Goal: Transaction & Acquisition: Purchase product/service

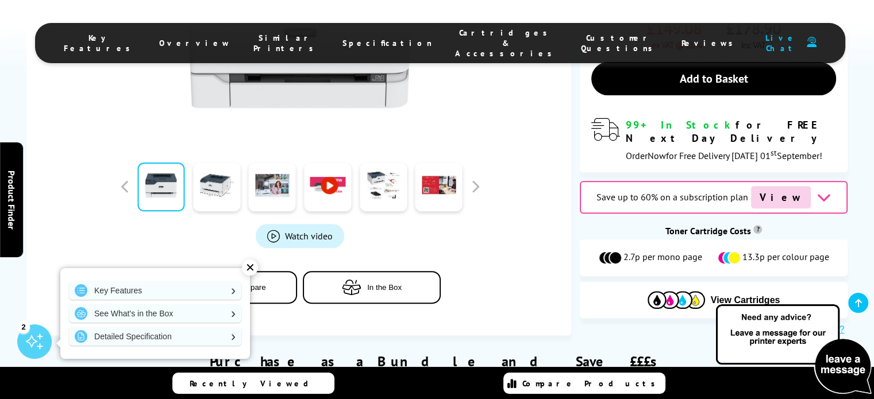
scroll to position [460, 0]
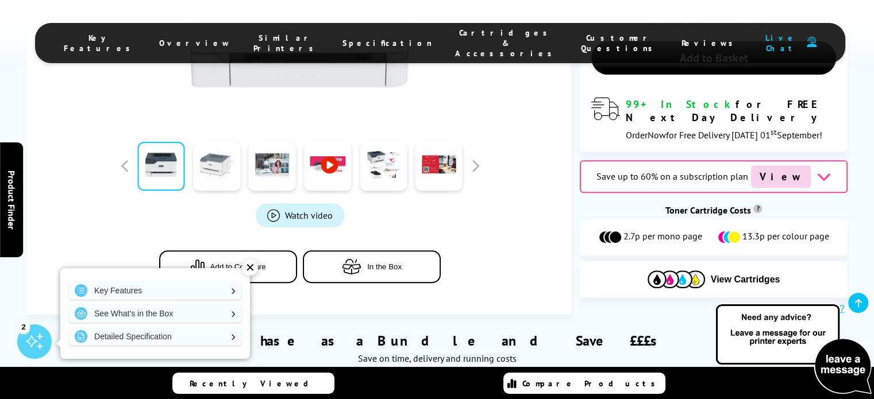
click at [210, 142] on link at bounding box center [216, 166] width 47 height 49
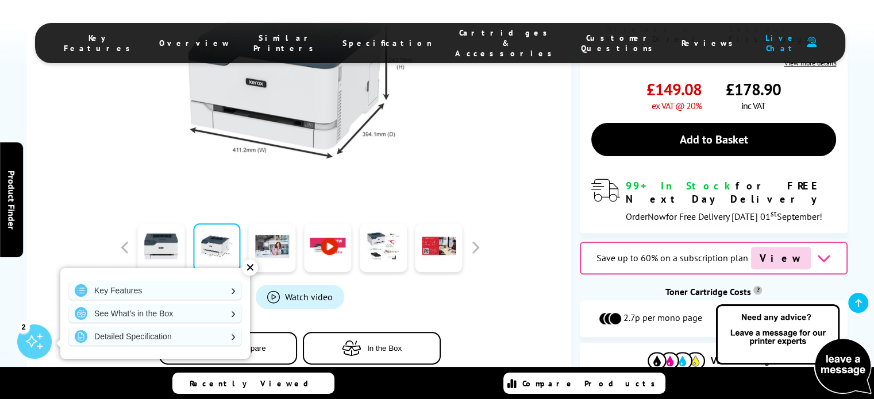
scroll to position [287, 0]
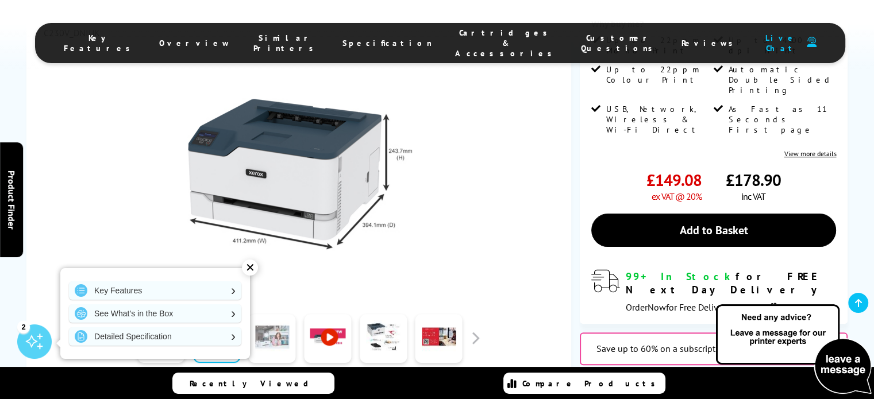
click at [288, 314] on link at bounding box center [272, 338] width 47 height 49
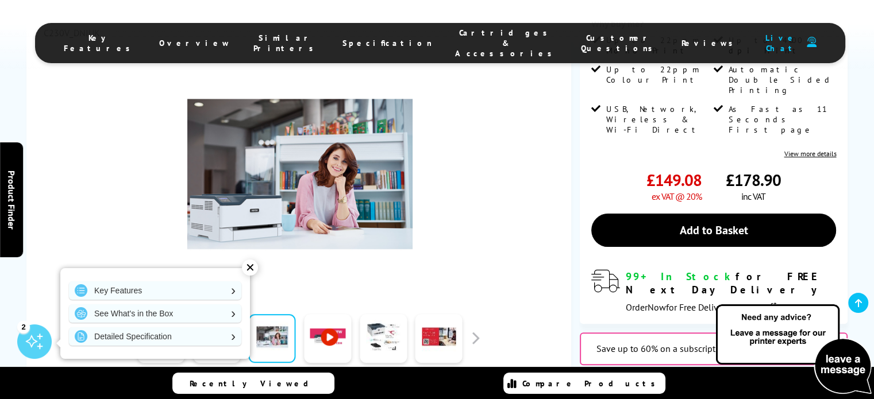
click at [257, 264] on div "✕" at bounding box center [250, 268] width 16 height 16
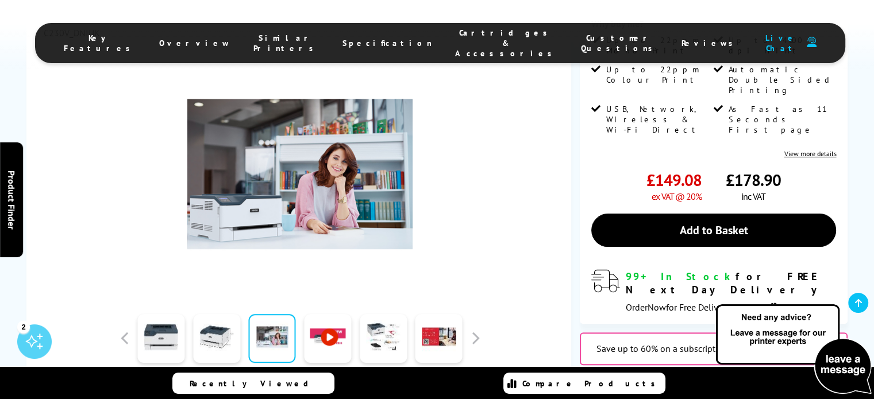
click at [343, 314] on link at bounding box center [327, 338] width 47 height 49
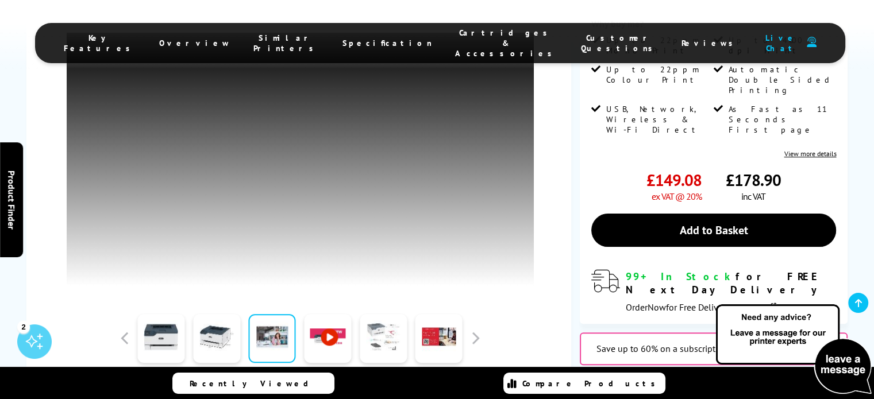
click at [371, 314] on link at bounding box center [383, 338] width 47 height 49
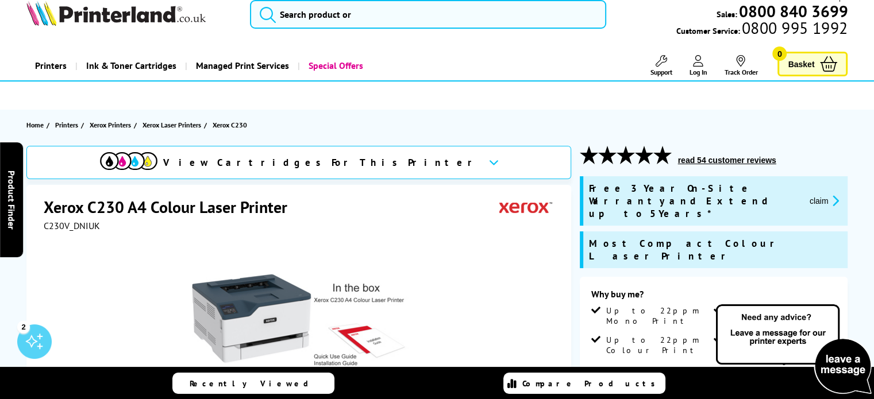
scroll to position [0, 0]
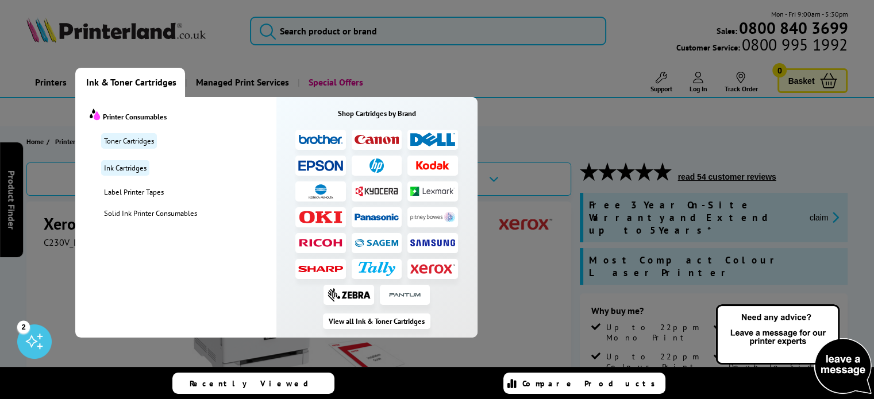
click at [124, 82] on span "Ink & Toner Cartridges" at bounding box center [131, 82] width 90 height 29
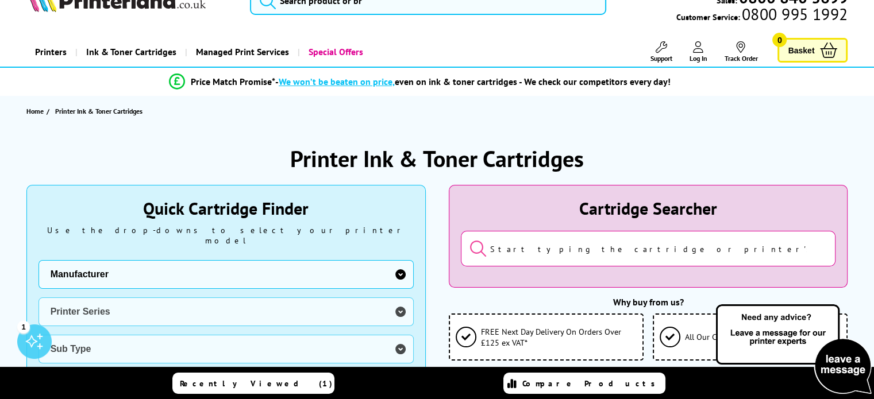
scroll to position [57, 0]
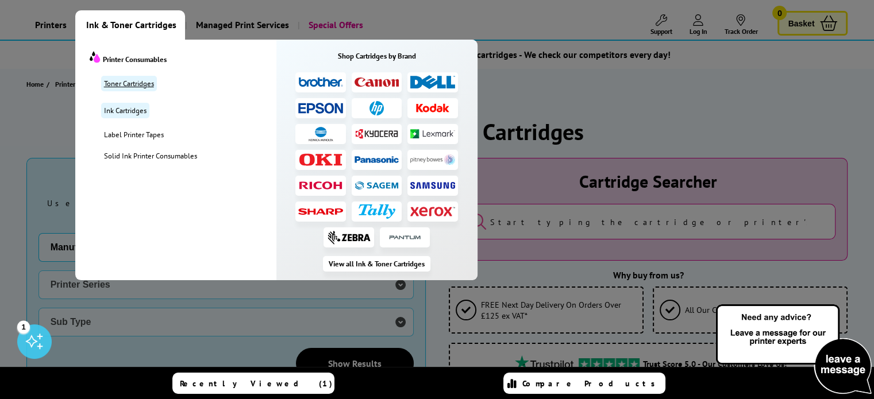
click at [122, 80] on link "Toner Cartridges" at bounding box center [129, 84] width 56 height 16
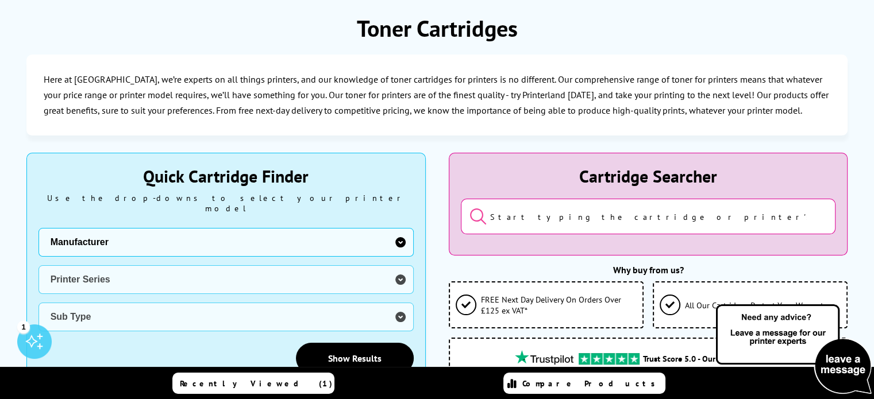
scroll to position [230, 0]
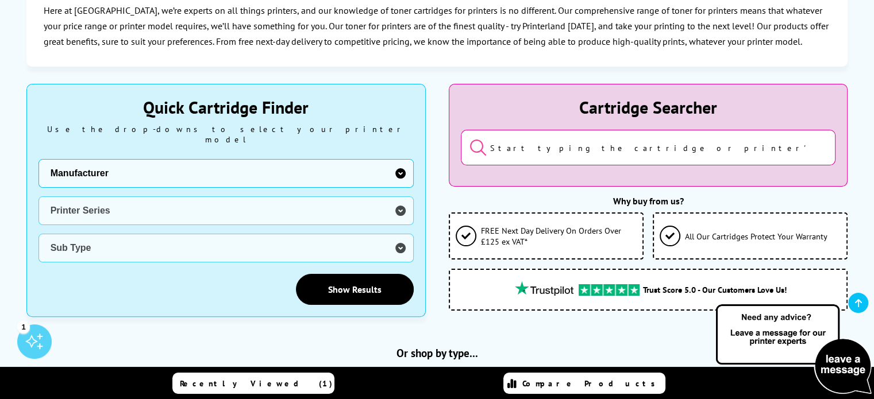
click at [377, 160] on select "Manufacturer Brother Canon Cubify Dell Dymo Epson HP Kodak Konica Minolta Kyoce…" at bounding box center [226, 173] width 375 height 29
select select "13815"
click at [39, 159] on select "Manufacturer Brother Canon Cubify Dell Dymo Epson HP Kodak Konica Minolta Kyoce…" at bounding box center [226, 173] width 375 height 29
click at [232, 201] on select "Printer Series B Series C Series Colorqube Colour MFP DocuPrint Phaser Versalin…" at bounding box center [226, 211] width 375 height 29
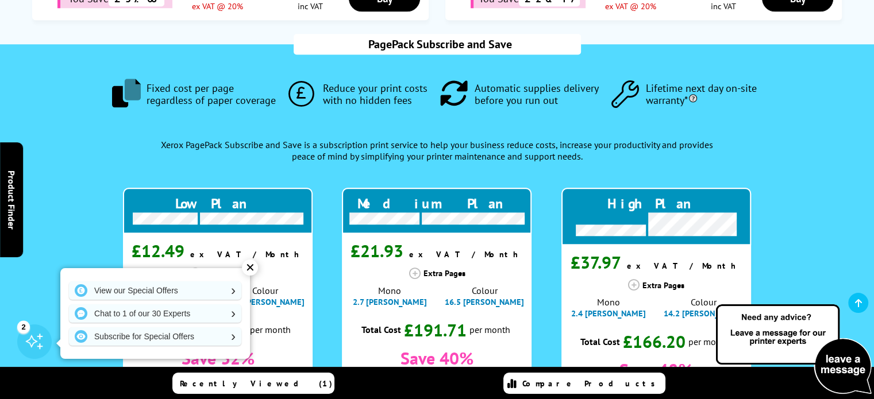
scroll to position [1035, 0]
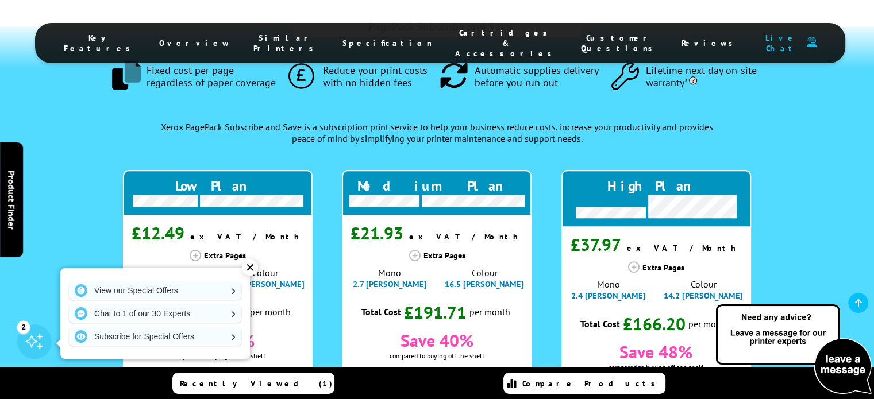
click at [250, 264] on div "✕" at bounding box center [250, 268] width 16 height 16
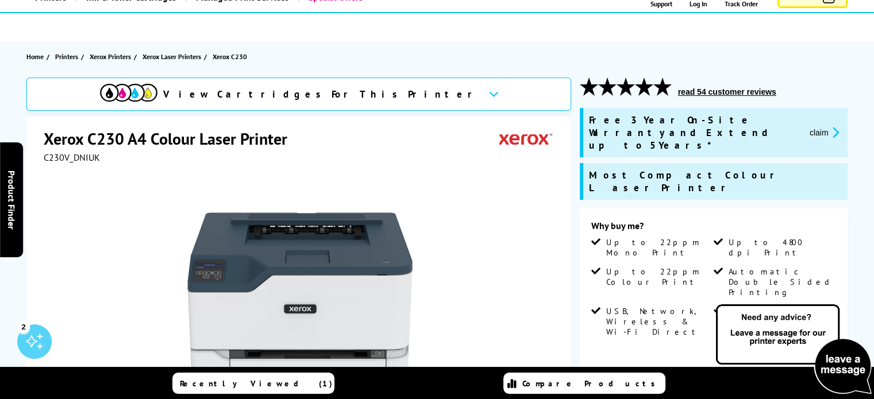
scroll to position [0, 0]
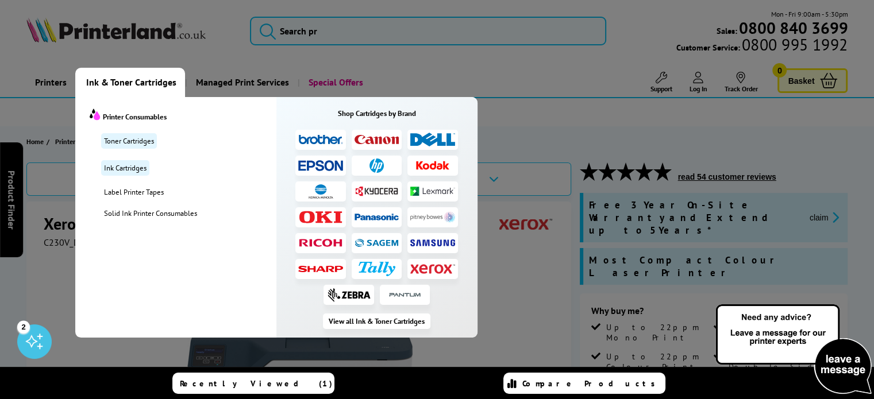
click at [153, 79] on span "Ink & Toner Cartridges" at bounding box center [131, 82] width 90 height 29
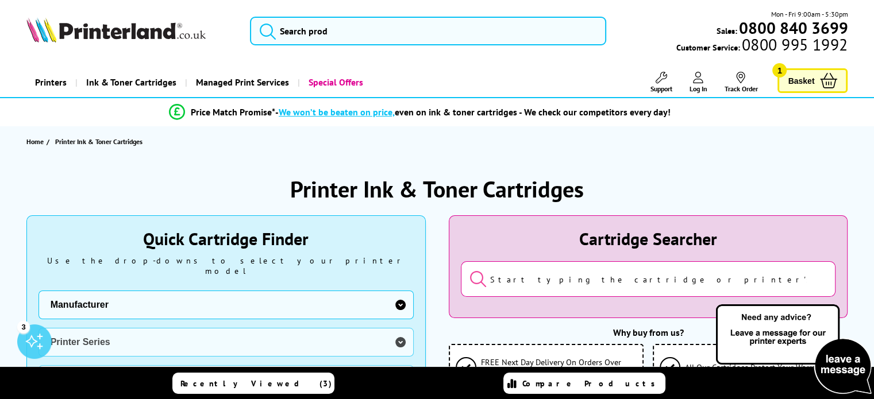
click at [126, 296] on select "Manufacturer Brother Canon Cubify Dell Dymo Epson HP Kodak Konica Minolta Kyoce…" at bounding box center [226, 305] width 375 height 29
select select "13815"
click at [39, 291] on select "Manufacturer Brother Canon Cubify Dell Dymo Epson HP Kodak Konica Minolta Kyoce…" at bounding box center [226, 305] width 375 height 29
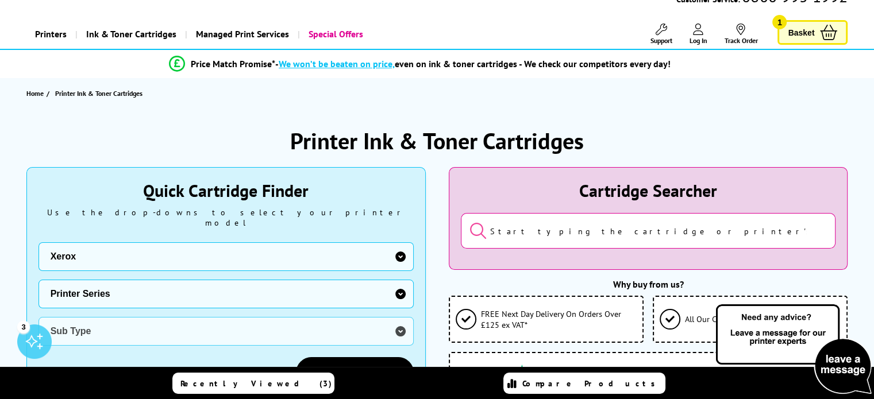
scroll to position [172, 0]
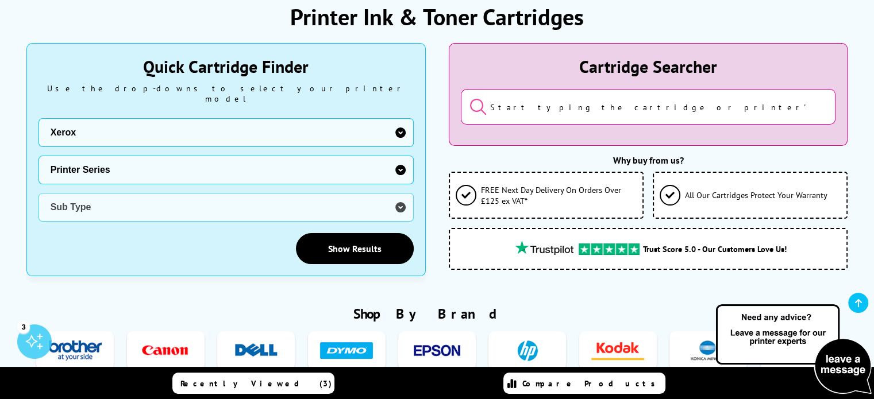
click at [106, 159] on select "Printer Series B Series C Series Colorqube Colour MFP DocuPrint Phaser Versalin…" at bounding box center [226, 170] width 375 height 29
select select "37232"
click at [39, 156] on select "Printer Series B Series C Series Colorqube Colour MFP DocuPrint Phaser Versalin…" at bounding box center [226, 170] width 375 height 29
click at [106, 197] on select "Sub Type Xerox B205 Xerox B210 Xerox B215 Xerox B225 Xerox B230 Xerox B235 Xero…" at bounding box center [226, 207] width 375 height 29
select select "38174"
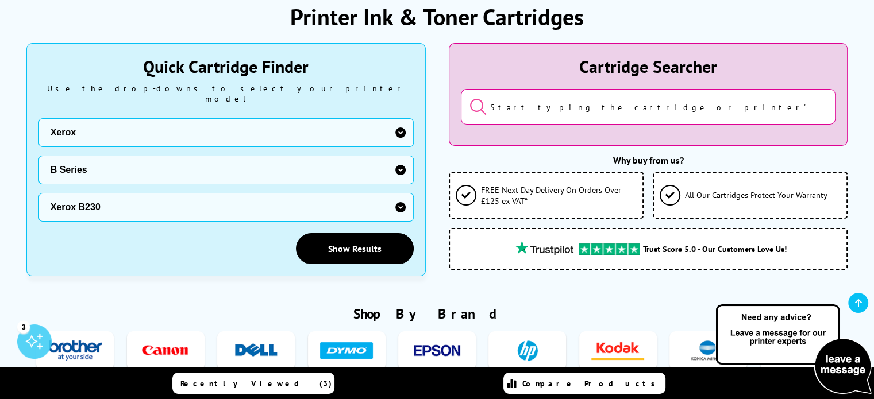
click at [39, 193] on select "Sub Type Xerox B205 Xerox B210 Xerox B215 Xerox B225 Xerox B230 Xerox B235 Xero…" at bounding box center [226, 207] width 375 height 29
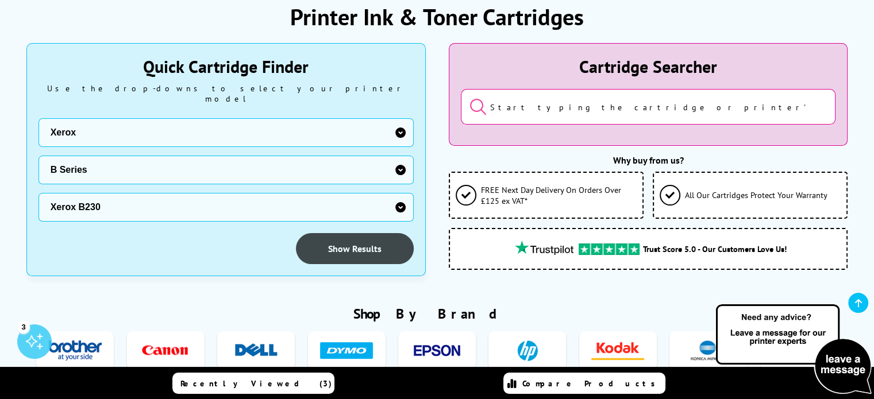
click at [344, 249] on link "Show Results" at bounding box center [355, 248] width 118 height 31
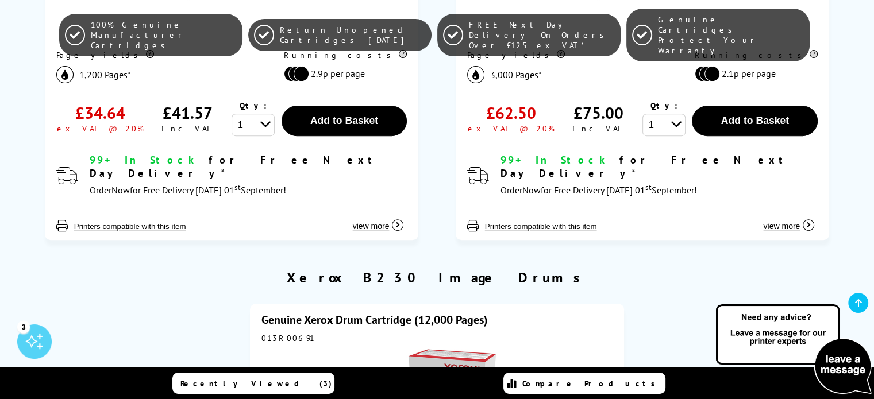
scroll to position [747, 0]
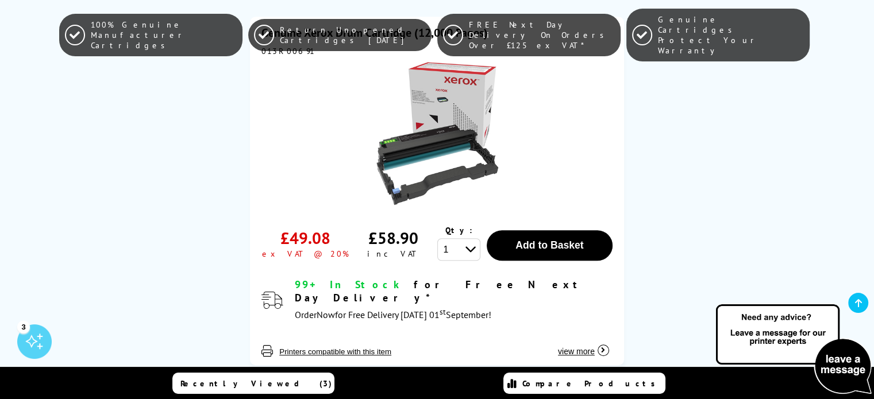
click at [417, 95] on img at bounding box center [438, 134] width 144 height 144
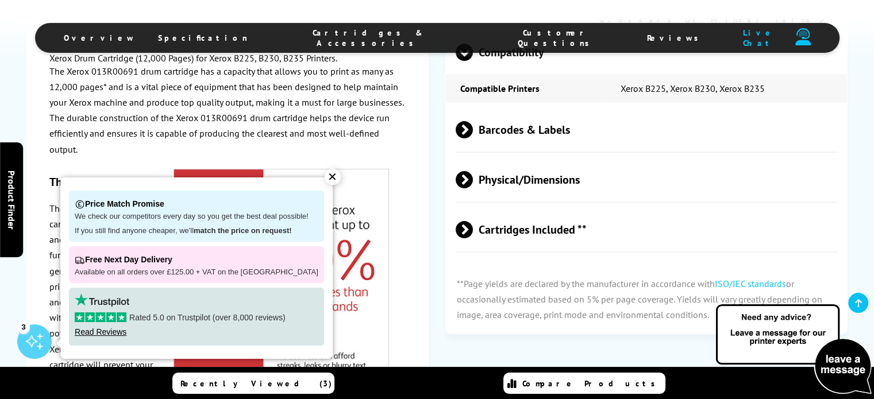
scroll to position [747, 0]
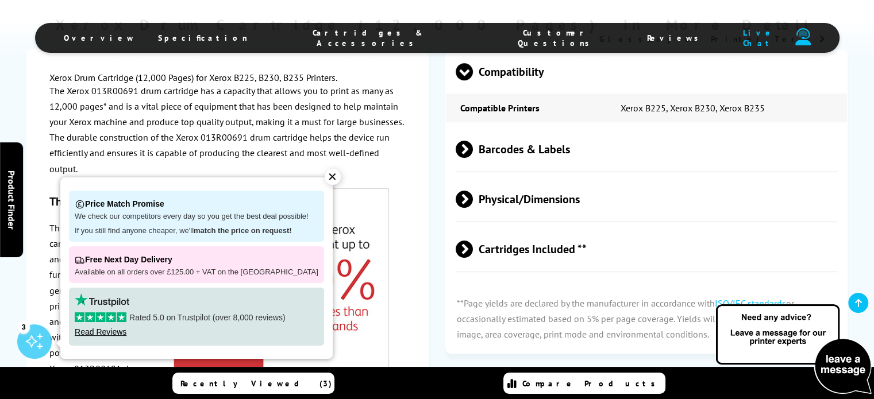
click at [325, 181] on div "✕" at bounding box center [333, 177] width 16 height 16
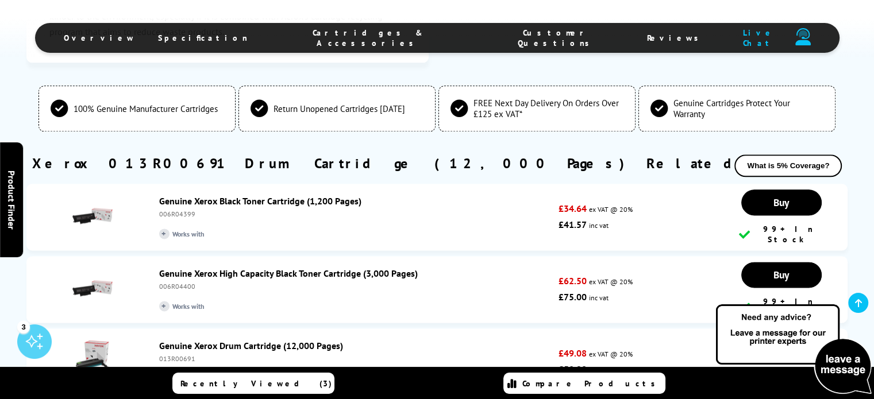
scroll to position [1437, 0]
click at [267, 203] on link "Genuine Xerox Black Toner Cartridge (1,200 Pages)" at bounding box center [260, 201] width 202 height 11
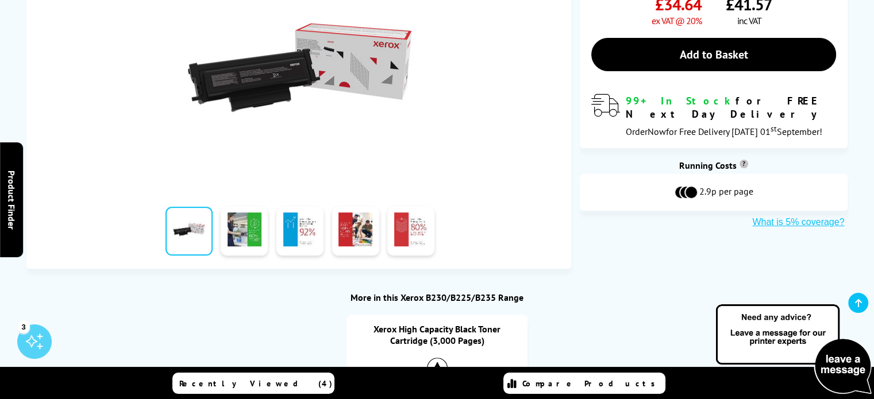
scroll to position [460, 0]
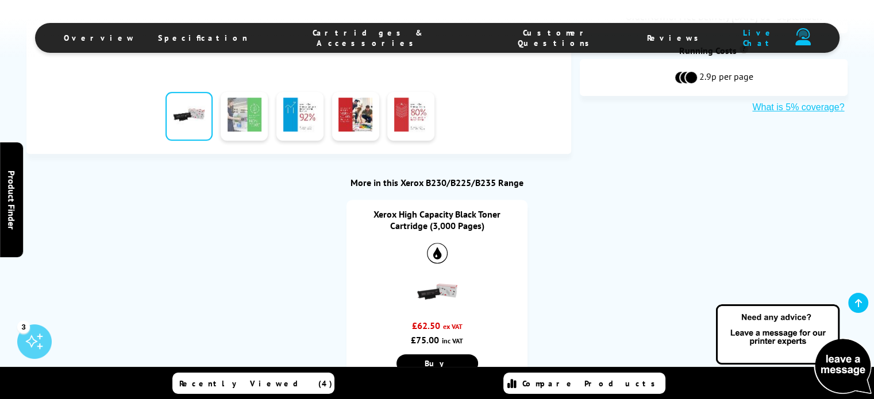
click at [245, 112] on link at bounding box center [244, 116] width 47 height 49
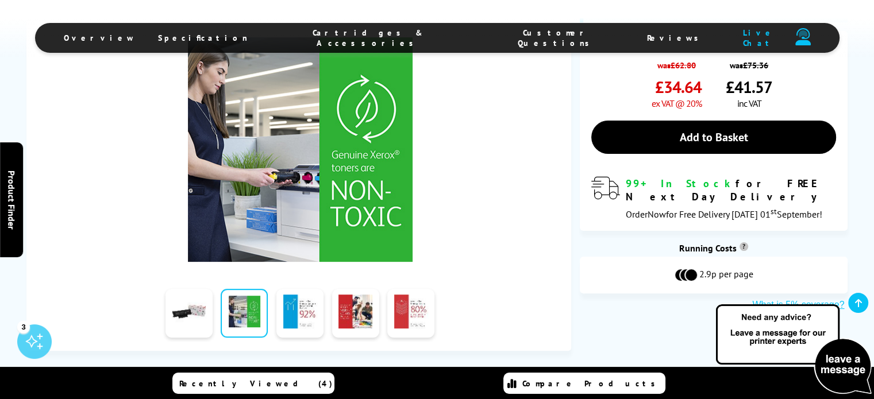
scroll to position [230, 0]
